Goal: Check status: Check status

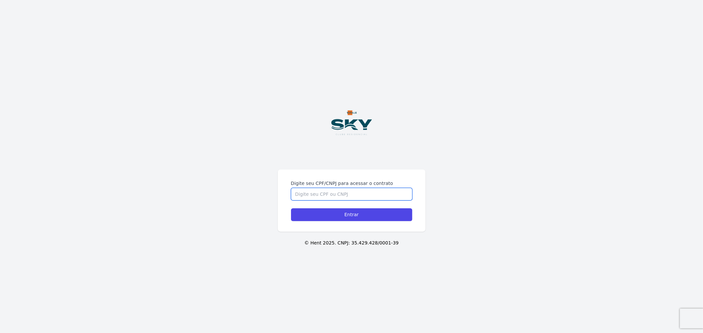
click at [345, 193] on input "Digite seu CPF/CNPJ para acessar o contrato" at bounding box center [351, 194] width 121 height 13
type input "15310625712"
click at [291, 209] on input "Entrar" at bounding box center [351, 215] width 121 height 13
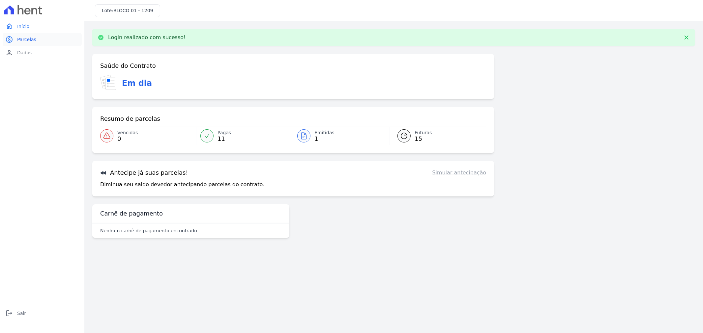
click at [31, 38] on span "Parcelas" at bounding box center [26, 39] width 19 height 7
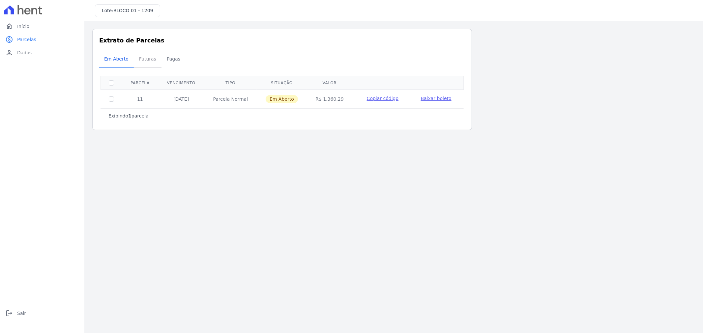
click at [149, 56] on span "Futuras" at bounding box center [147, 58] width 25 height 13
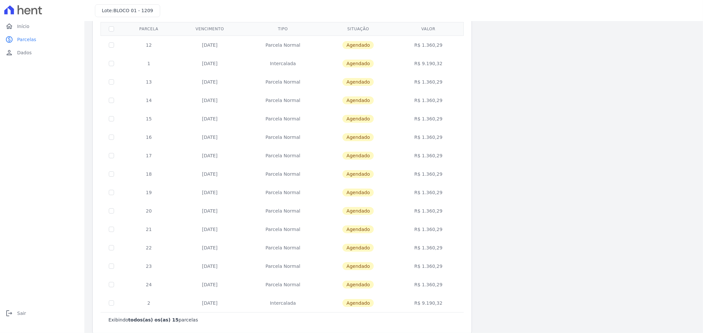
scroll to position [63, 0]
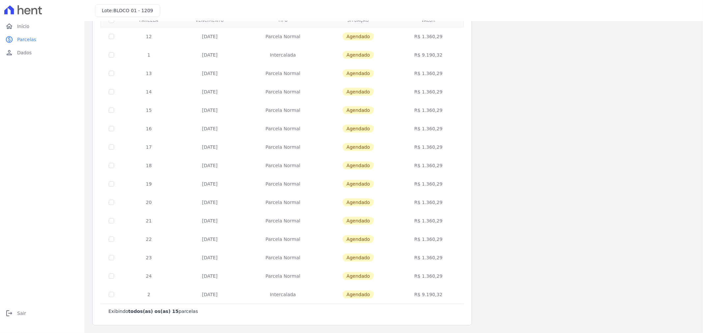
drag, startPoint x: 494, startPoint y: 194, endPoint x: 527, endPoint y: 195, distance: 33.0
click at [512, 195] on div "Listagem de parcelas Baixar PDF Extrato de Parcelas Em [GEOGRAPHIC_DATA] Futura…" at bounding box center [393, 145] width 603 height 359
